Goal: Find contact information: Find contact information

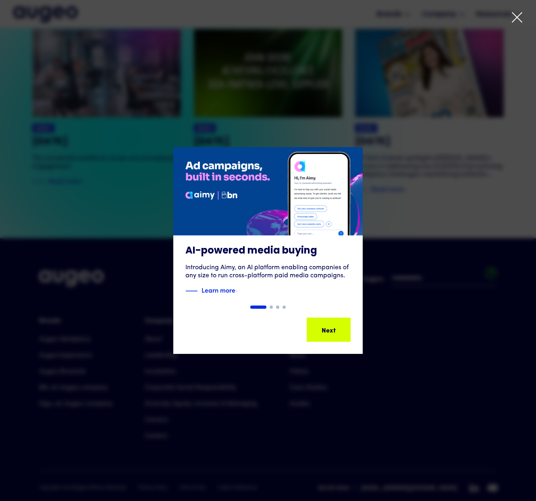
scroll to position [1819, 0]
click at [515, 18] on icon at bounding box center [517, 17] width 12 height 12
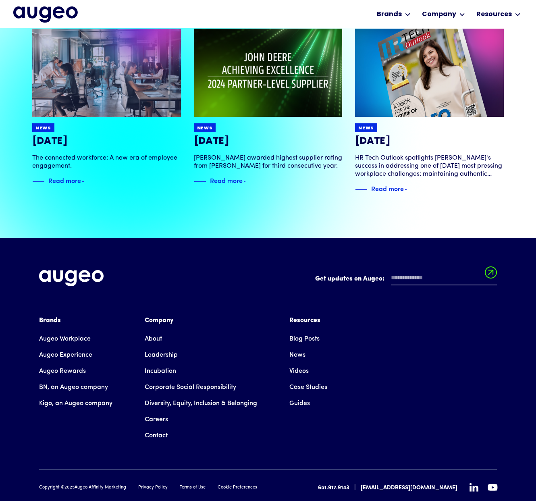
click at [161, 428] on link "Contact" at bounding box center [156, 436] width 23 height 16
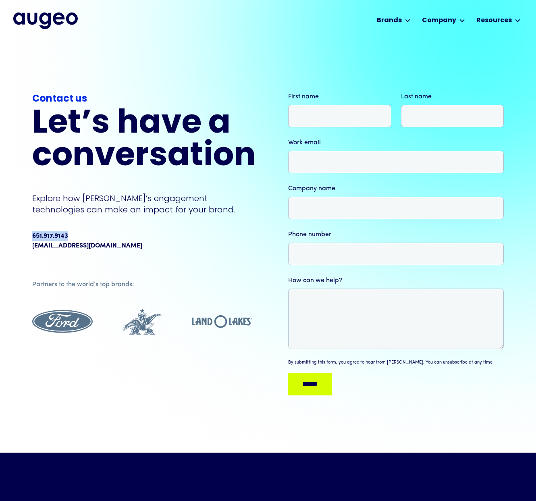
drag, startPoint x: 71, startPoint y: 235, endPoint x: 33, endPoint y: 238, distance: 38.4
click at [31, 237] on div "Contact us Let’s have a conversation Explore how Augeo’s engagement technologie…" at bounding box center [268, 246] width 536 height 413
copy div "651.917.9143"
click at [62, 21] on img "home" at bounding box center [45, 21] width 65 height 16
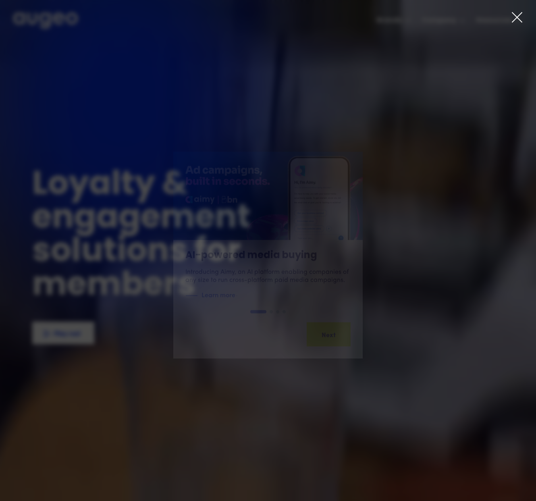
click at [519, 19] on icon at bounding box center [517, 17] width 12 height 12
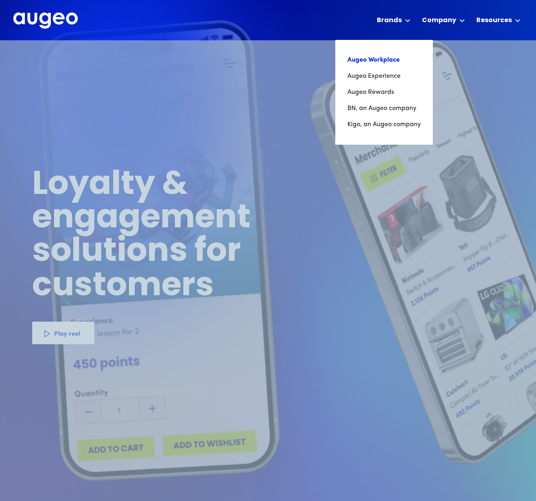
click at [392, 57] on link "Augeo Workplace" at bounding box center [384, 60] width 73 height 16
